Goal: Find specific page/section: Find specific page/section

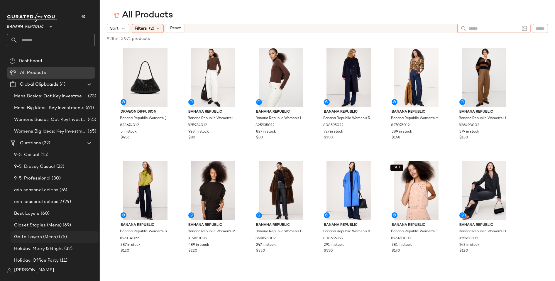
click at [34, 238] on span "Go To Layers (Mens)" at bounding box center [36, 237] width 44 height 7
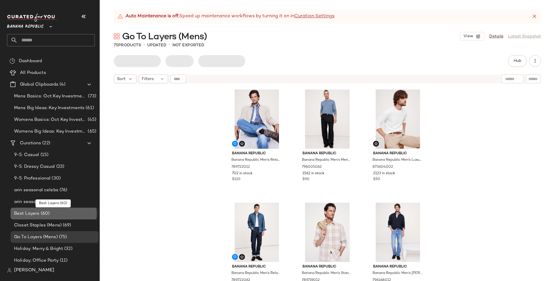
click at [30, 212] on span "Best Layers" at bounding box center [27, 213] width 26 height 7
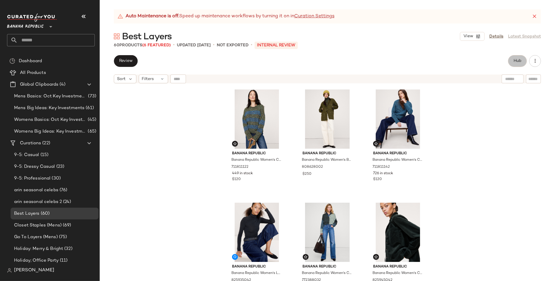
click at [517, 63] on button "Hub" at bounding box center [517, 61] width 19 height 12
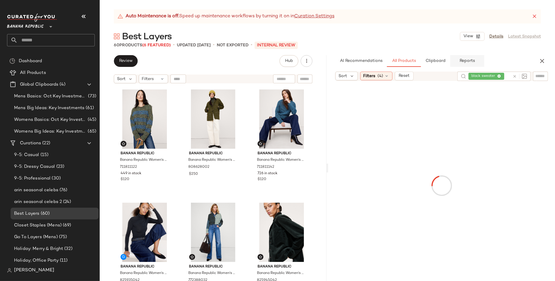
click at [472, 60] on span "Reports" at bounding box center [467, 61] width 16 height 5
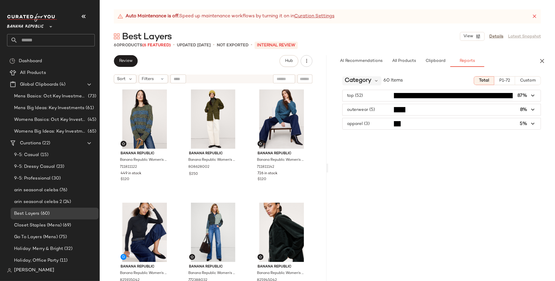
click at [367, 83] on span "Category" at bounding box center [357, 80] width 27 height 9
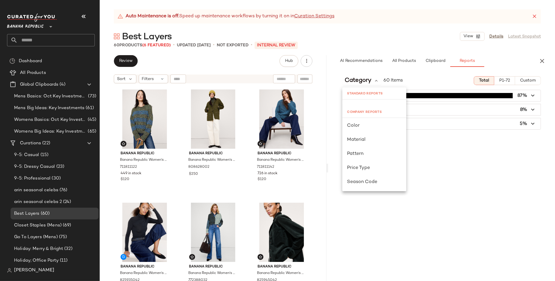
click at [36, 27] on span "Banana Republic" at bounding box center [25, 25] width 37 height 11
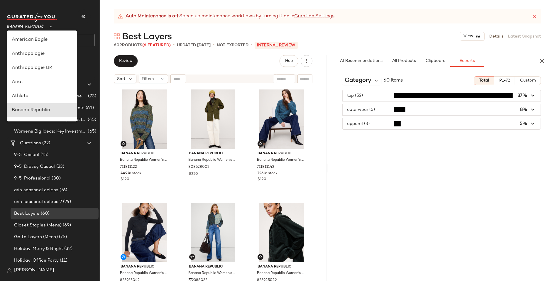
click at [47, 24] on div at bounding box center [50, 23] width 8 height 15
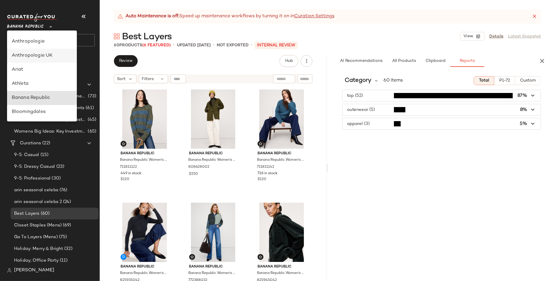
scroll to position [10, 0]
click at [31, 43] on div "Anthropologie" at bounding box center [42, 44] width 60 height 7
type input "**"
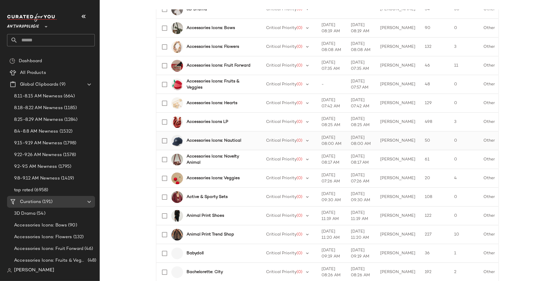
scroll to position [130, 0]
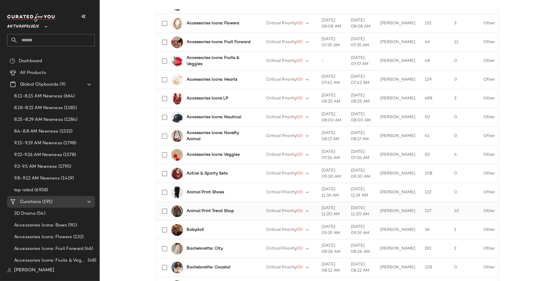
click at [222, 210] on b "Animal Print Trend Shop" at bounding box center [209, 211] width 47 height 6
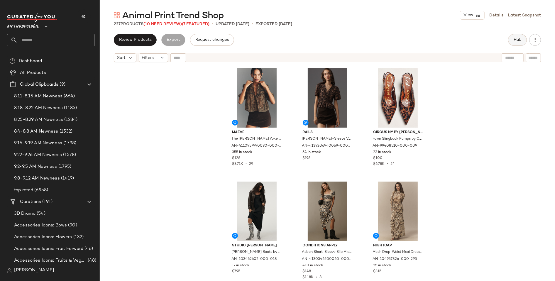
click at [515, 38] on span "Hub" at bounding box center [517, 40] width 8 height 5
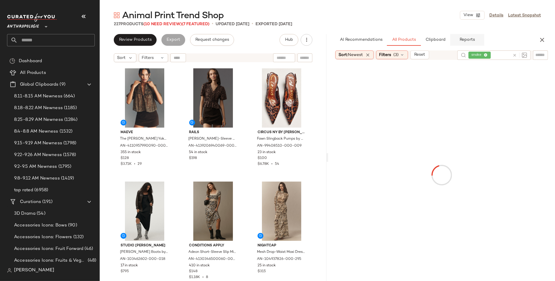
click at [470, 38] on span "Reports" at bounding box center [467, 40] width 16 height 5
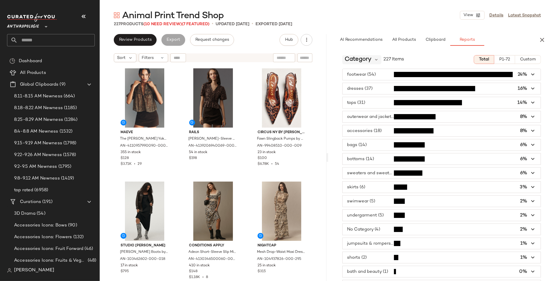
click at [367, 57] on span "Category" at bounding box center [357, 59] width 27 height 9
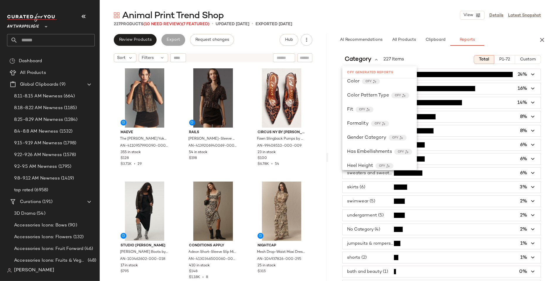
scroll to position [167, 0]
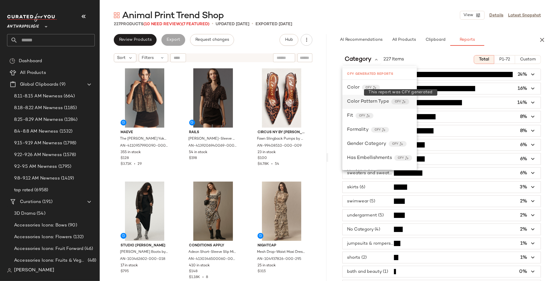
click at [406, 100] on div "CFY" at bounding box center [400, 102] width 18 height 6
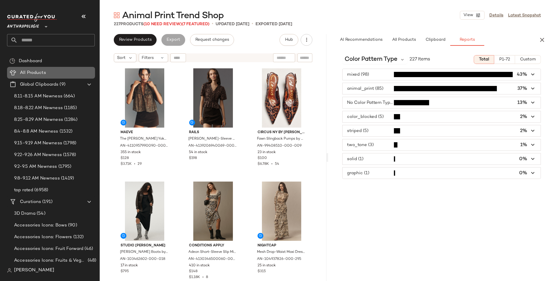
click at [36, 70] on span "All Products" at bounding box center [33, 72] width 26 height 7
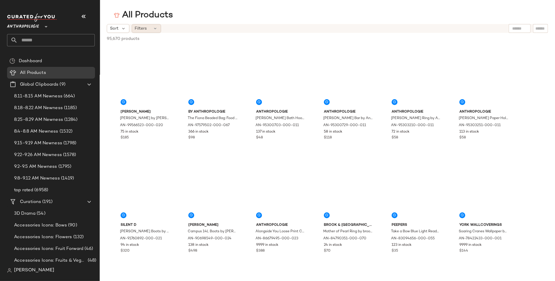
click at [150, 28] on div "Filters" at bounding box center [146, 28] width 29 height 9
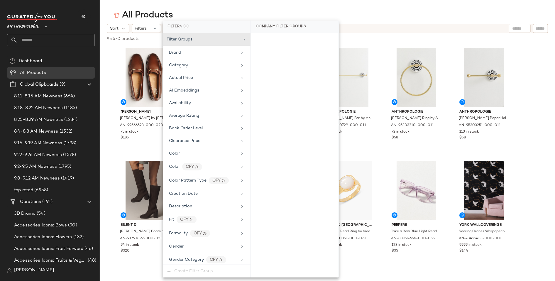
scroll to position [16, 0]
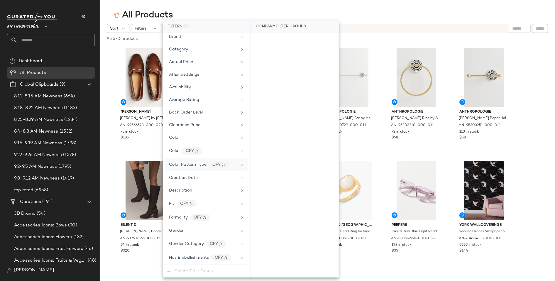
click at [239, 162] on icon at bounding box center [241, 164] width 5 height 5
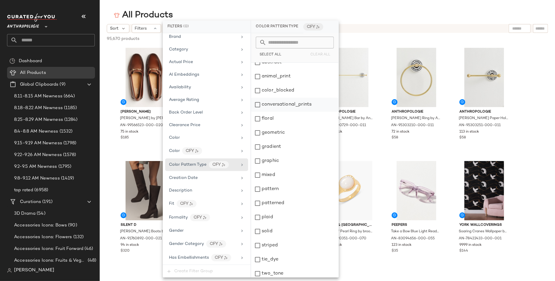
scroll to position [10, 0]
